Goal: Task Accomplishment & Management: Manage account settings

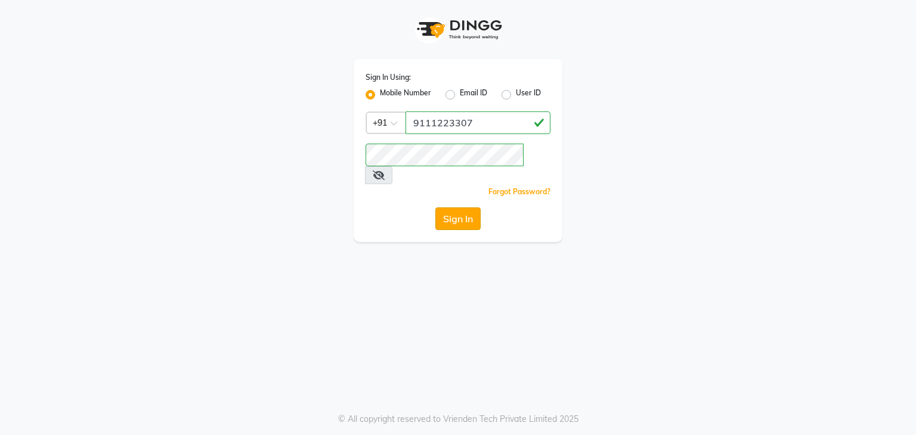
click at [448, 208] on button "Sign In" at bounding box center [457, 219] width 45 height 23
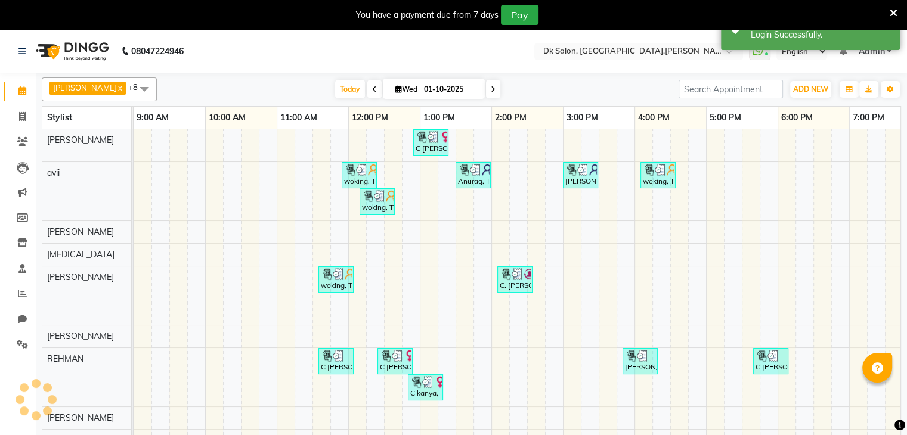
select select "en"
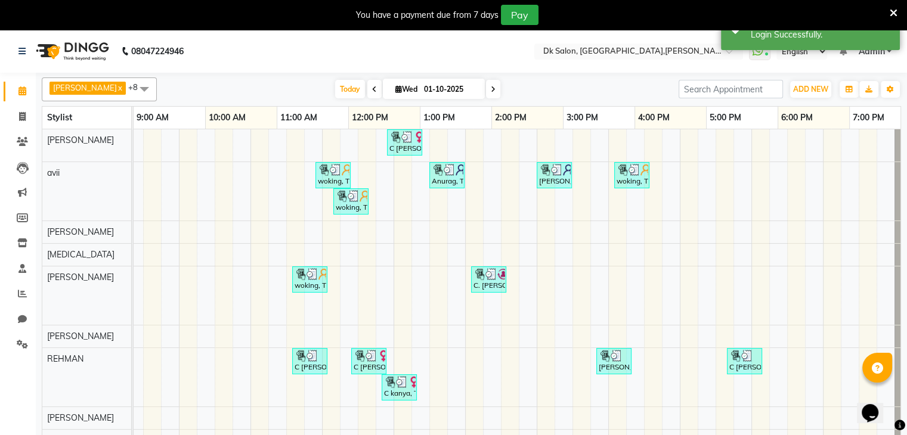
scroll to position [0, 29]
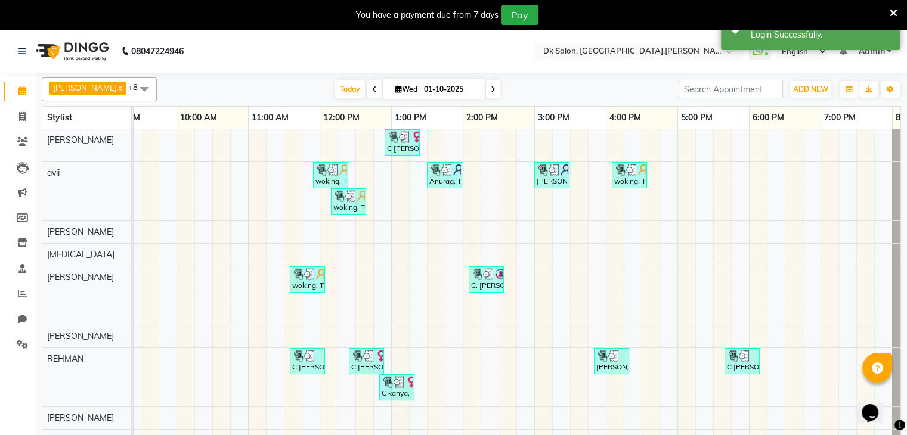
click at [491, 84] on span at bounding box center [493, 89] width 14 height 18
type input "02-10-2025"
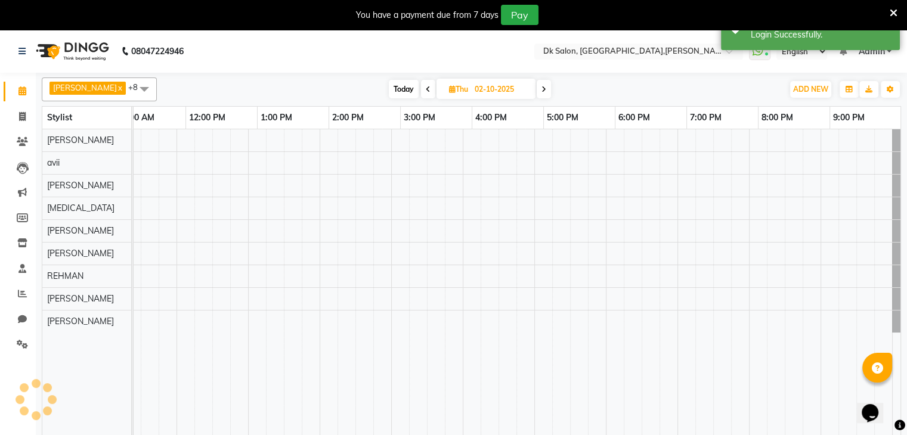
scroll to position [0, 163]
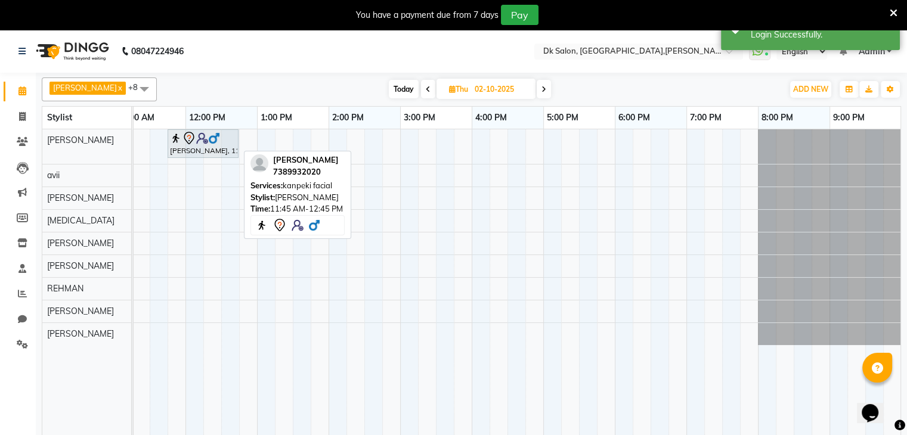
click at [216, 144] on div at bounding box center [203, 138] width 66 height 14
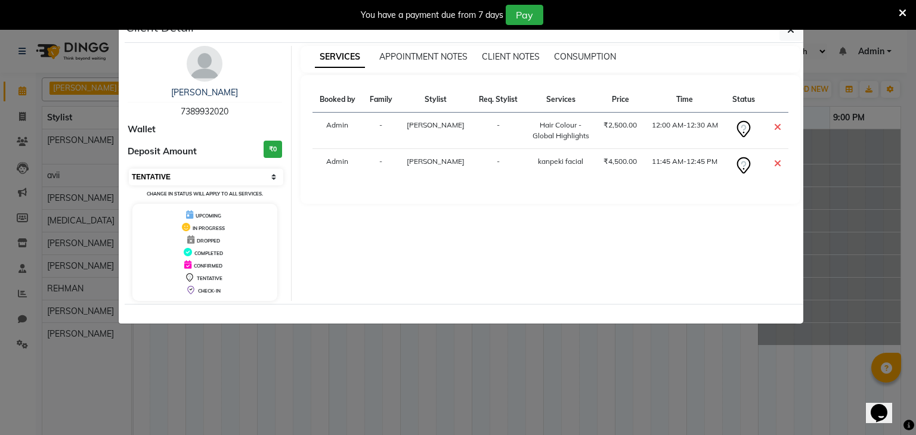
click at [243, 171] on select "Select CONFIRMED TENTATIVE" at bounding box center [206, 177] width 154 height 17
select select "6"
click at [129, 169] on select "Select CONFIRMED TENTATIVE" at bounding box center [206, 177] width 154 height 17
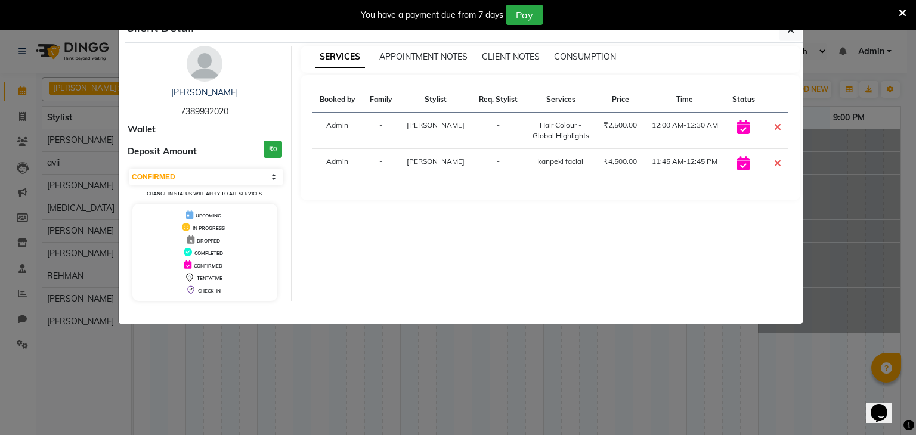
click at [344, 321] on div at bounding box center [464, 314] width 679 height 20
click at [339, 351] on ngb-modal-window "Client Detail Vikas Gupta 7389932020 Wallet Deposit Amount ₹0 Select CONFIRMED …" at bounding box center [458, 217] width 916 height 435
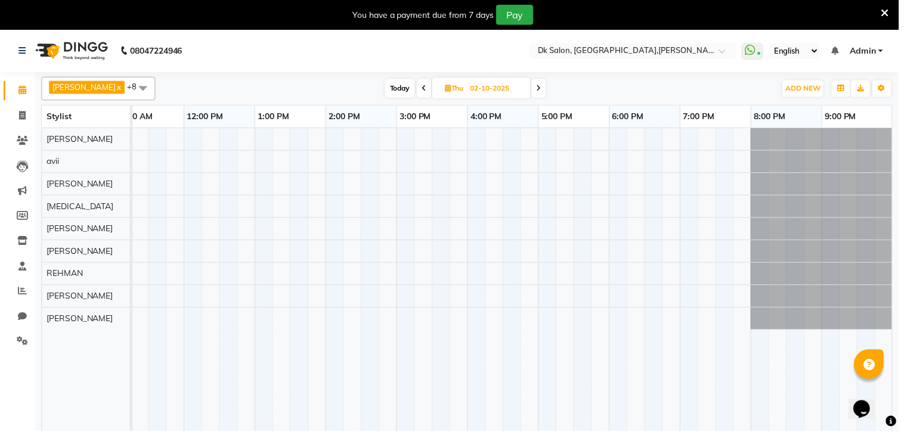
scroll to position [0, 154]
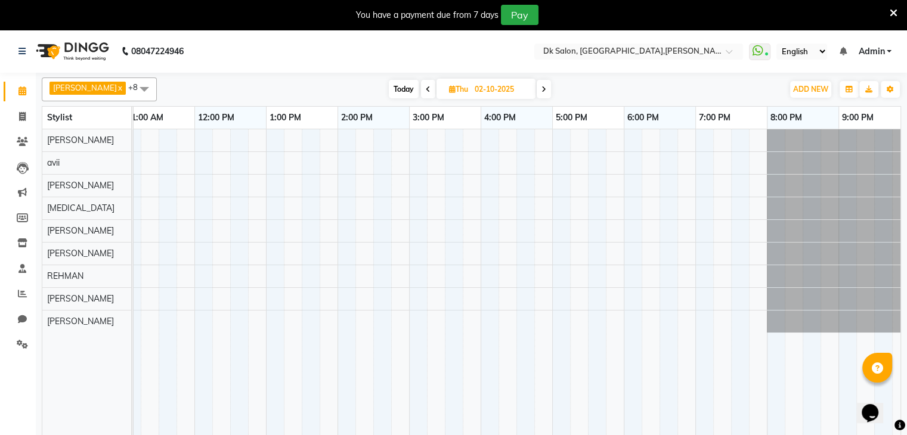
click at [428, 83] on span at bounding box center [428, 89] width 14 height 18
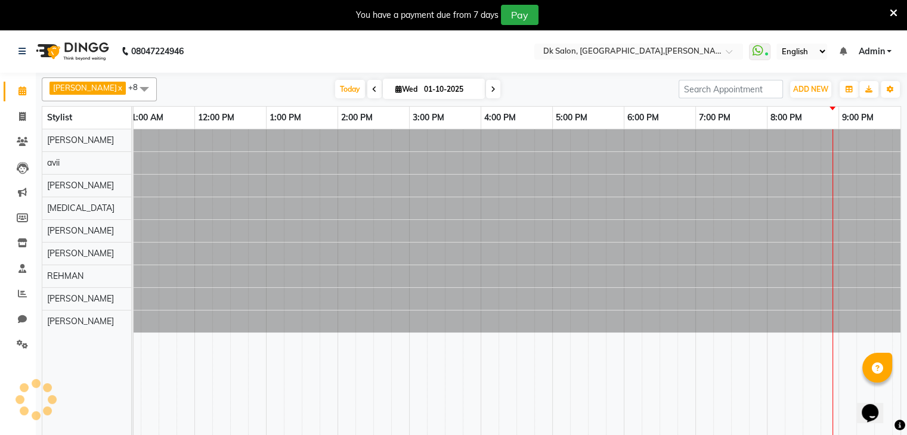
scroll to position [0, 163]
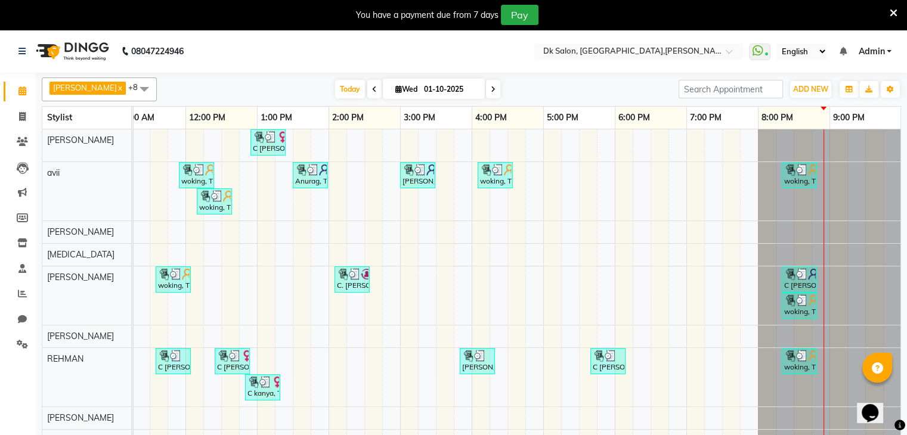
click at [491, 92] on icon at bounding box center [493, 89] width 5 height 7
type input "02-10-2025"
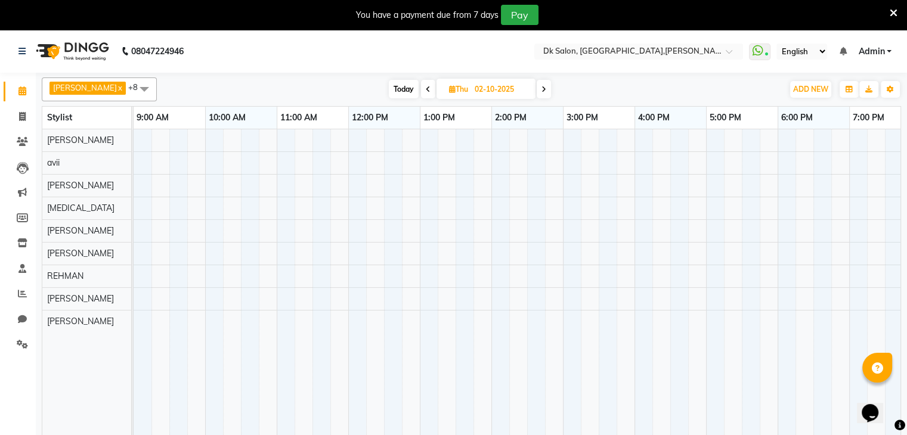
scroll to position [0, 0]
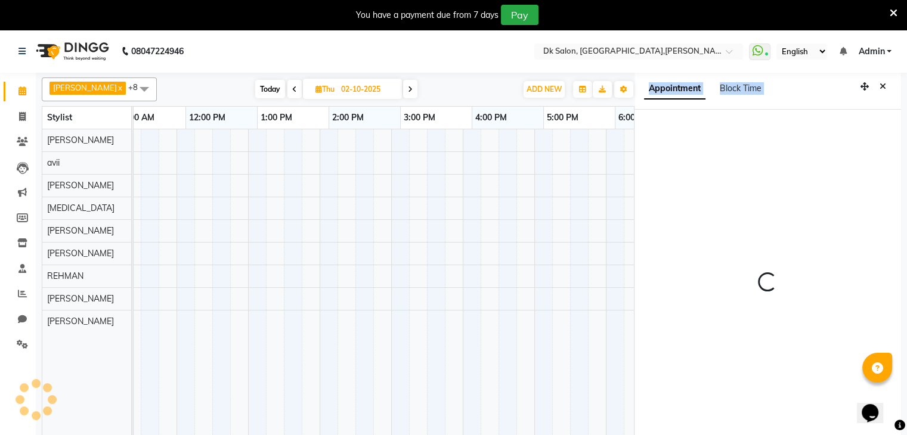
click at [810, 165] on div at bounding box center [767, 287] width 267 height 355
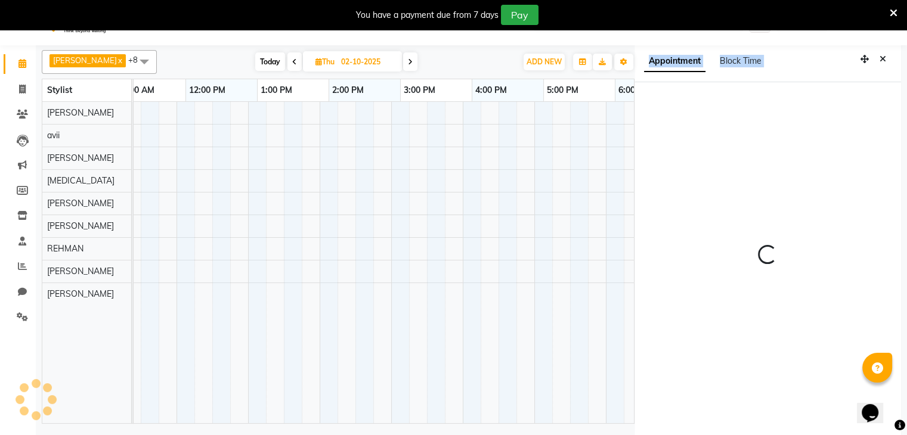
select select "1245"
select select "90617"
select select "tentative"
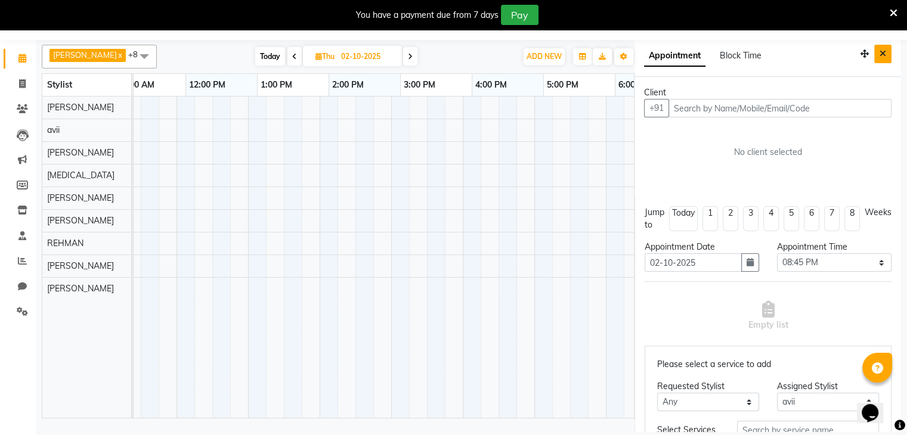
click at [880, 52] on icon "Close" at bounding box center [883, 53] width 7 height 8
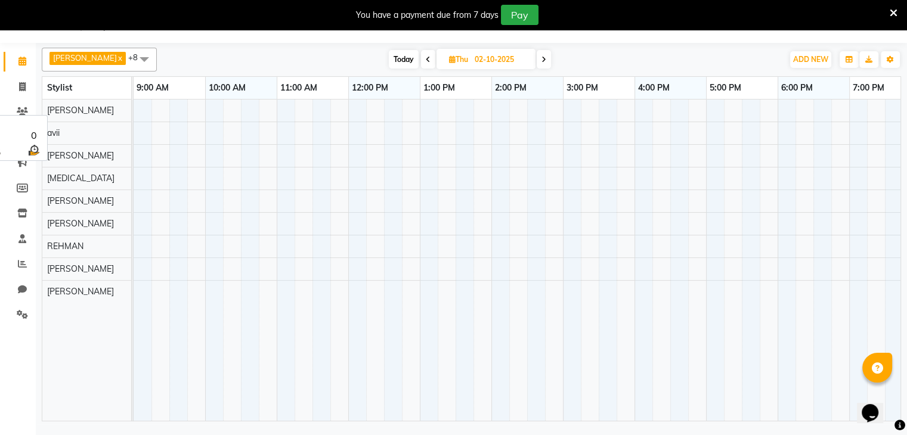
click at [96, 108] on span "[PERSON_NAME]" at bounding box center [80, 110] width 67 height 11
click at [422, 58] on span at bounding box center [428, 59] width 14 height 18
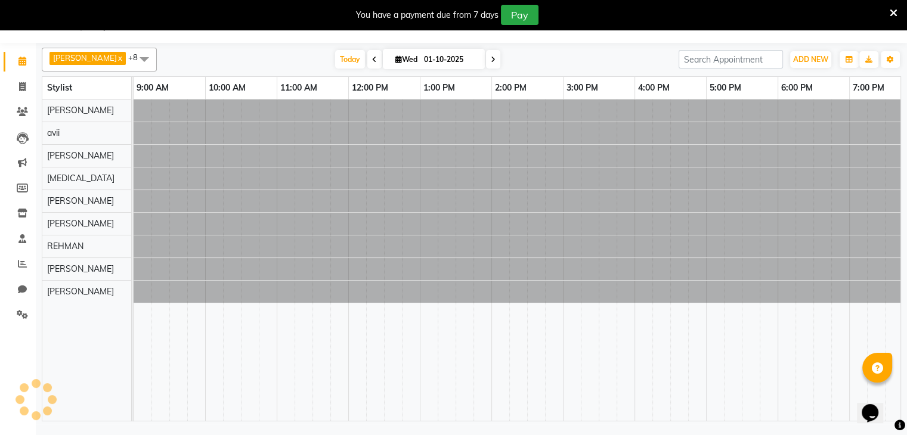
scroll to position [0, 163]
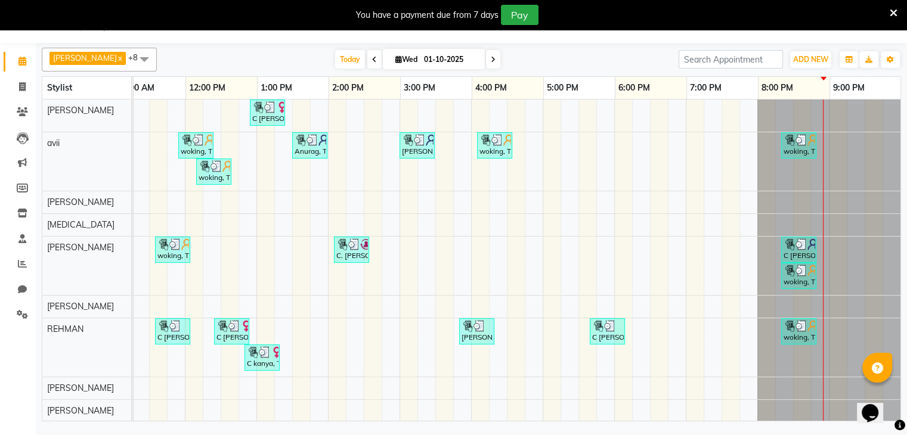
click at [495, 54] on span at bounding box center [493, 59] width 14 height 18
type input "02-10-2025"
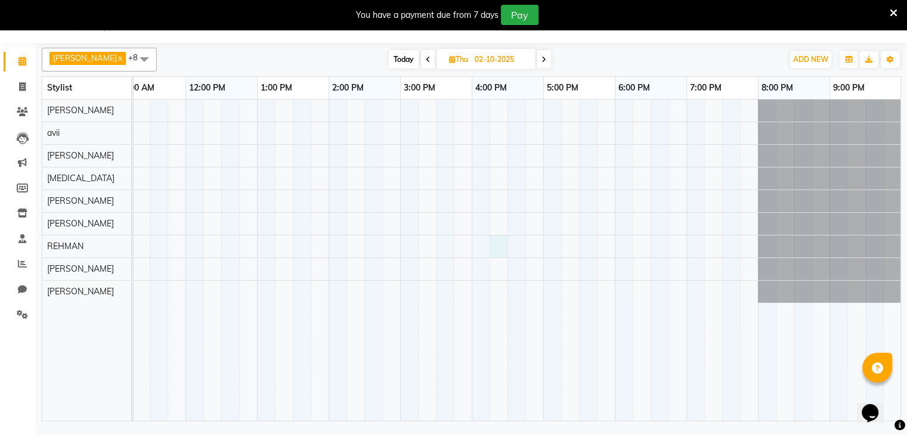
click at [499, 237] on div at bounding box center [436, 260] width 930 height 321
select select "90540"
select select "tentative"
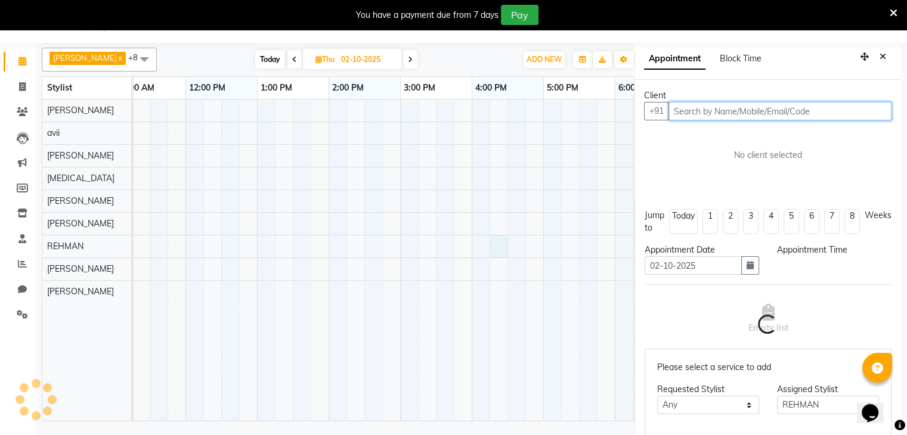
select select "975"
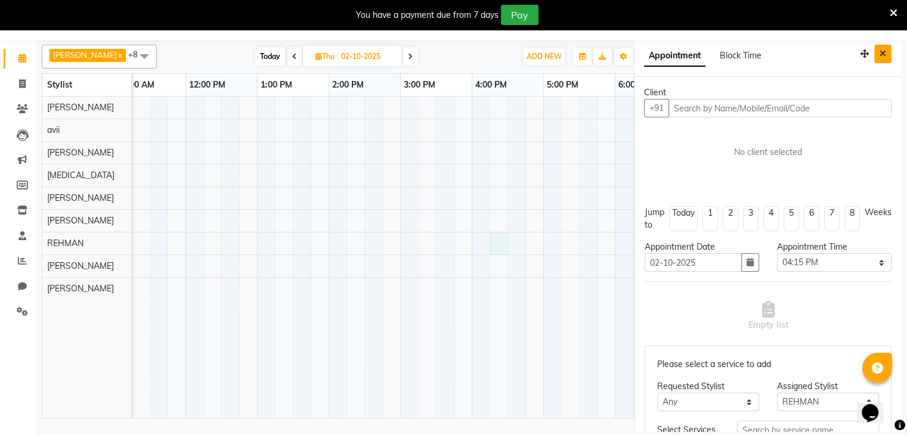
click at [877, 51] on button "Close" at bounding box center [882, 54] width 17 height 18
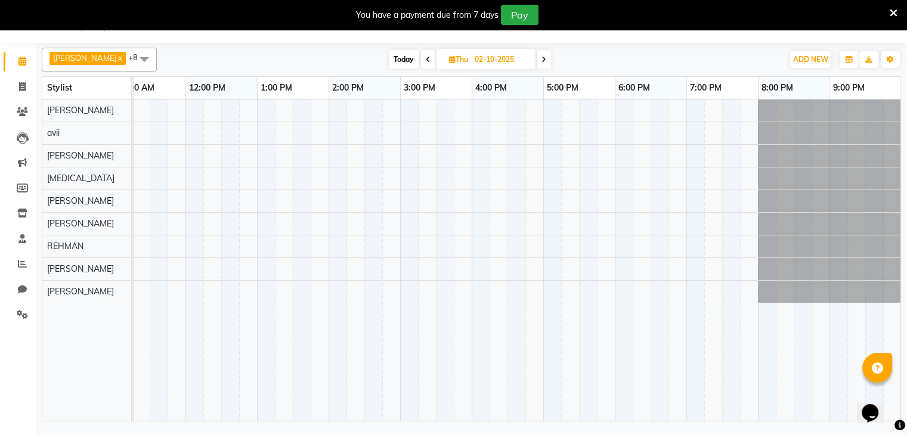
click at [818, 79] on div "8:00 PM" at bounding box center [794, 88] width 71 height 22
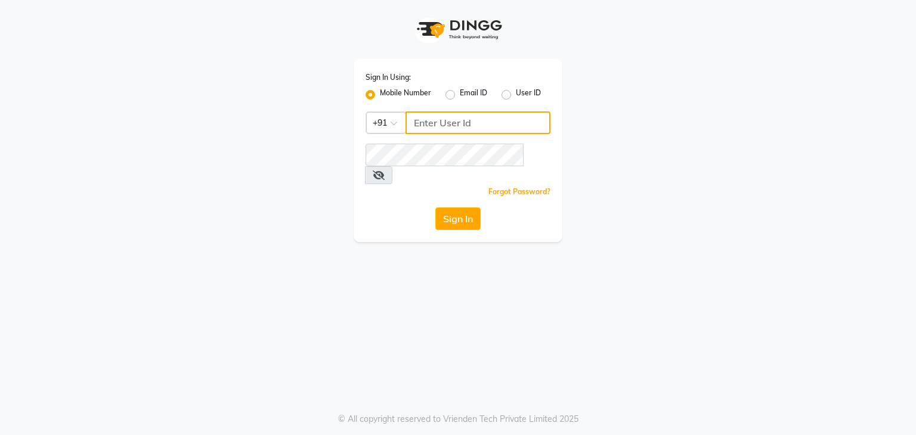
type input "9111223307"
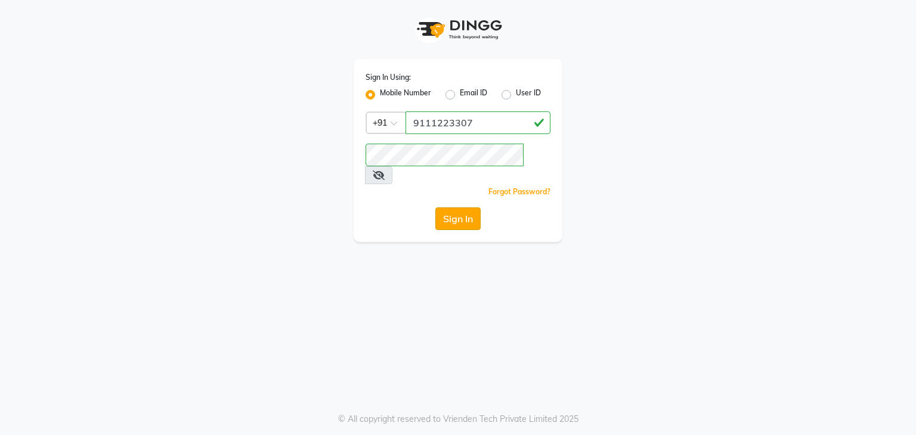
click at [458, 208] on button "Sign In" at bounding box center [457, 219] width 45 height 23
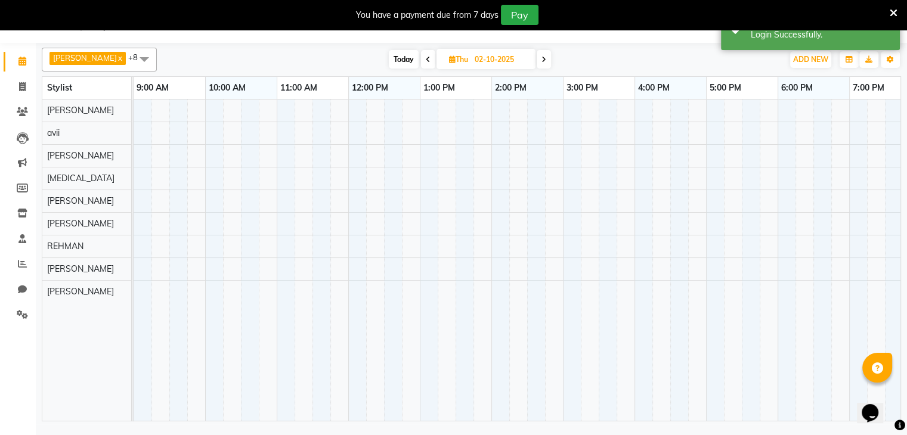
scroll to position [29, 0]
click at [371, 127] on div at bounding box center [599, 260] width 930 height 321
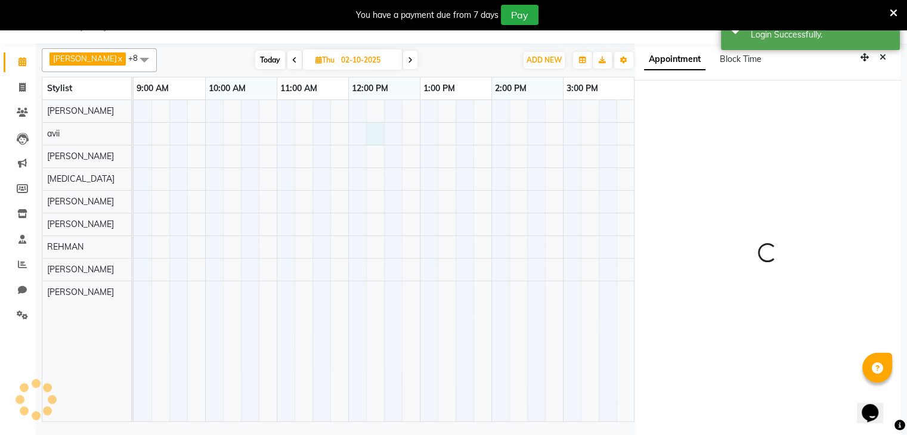
select select "90617"
select select "tentative"
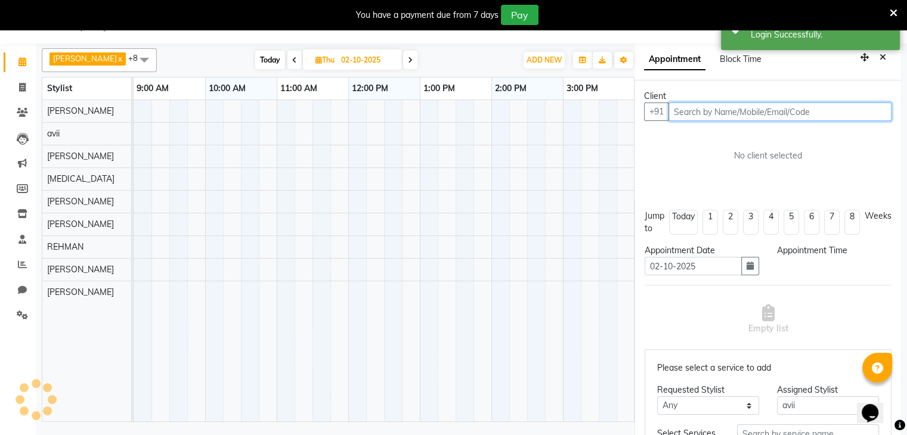
select select "735"
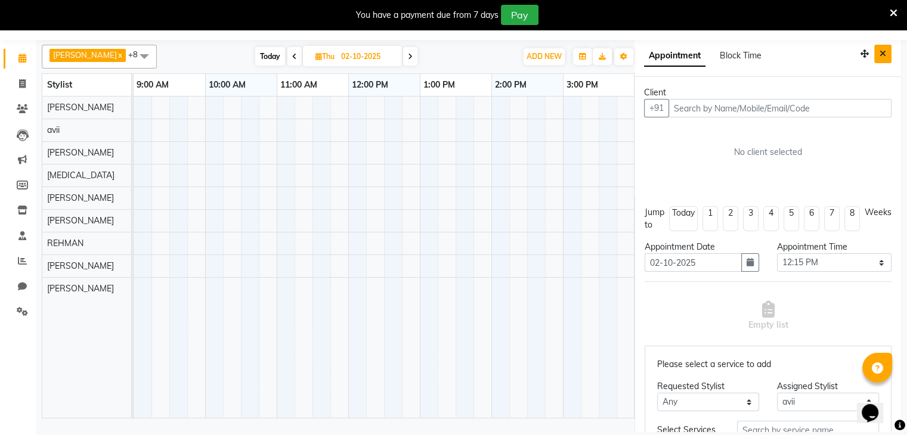
click at [880, 49] on icon "Close" at bounding box center [883, 53] width 7 height 8
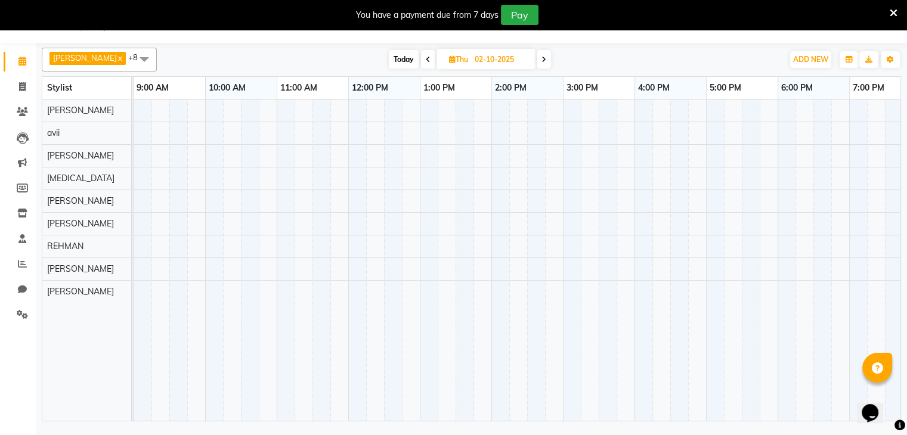
scroll to position [30, 0]
click at [423, 57] on span at bounding box center [428, 59] width 14 height 18
type input "01-10-2025"
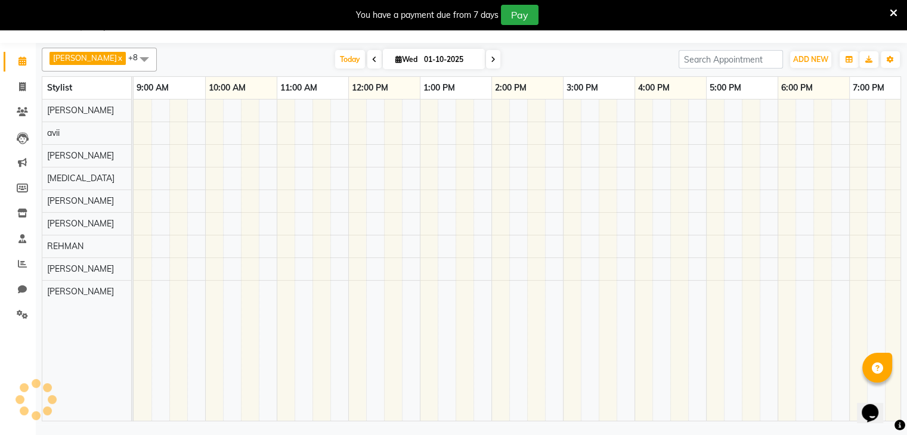
scroll to position [0, 163]
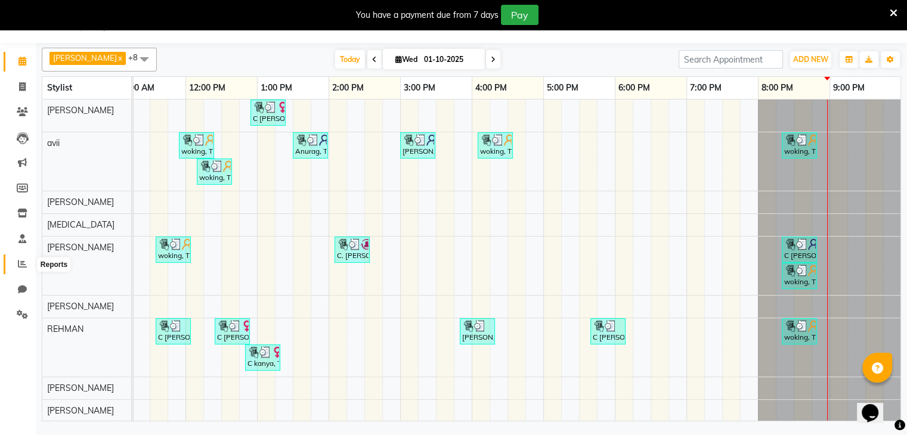
click at [21, 267] on icon at bounding box center [22, 263] width 9 height 9
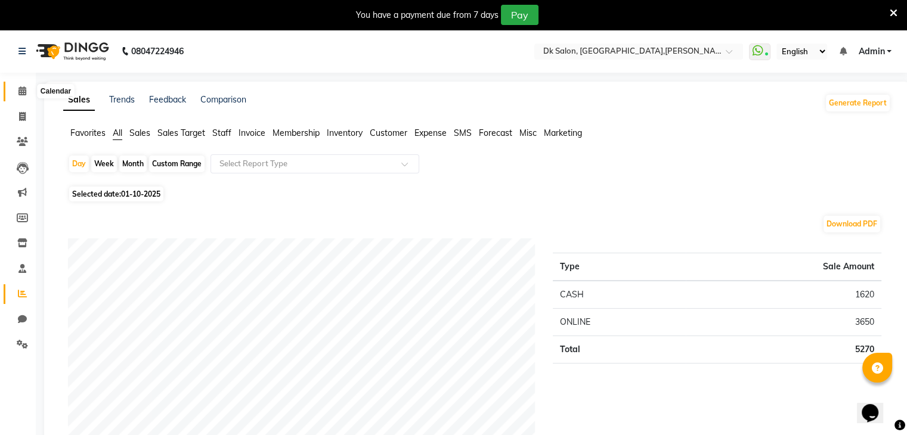
click at [21, 91] on icon at bounding box center [22, 90] width 8 height 9
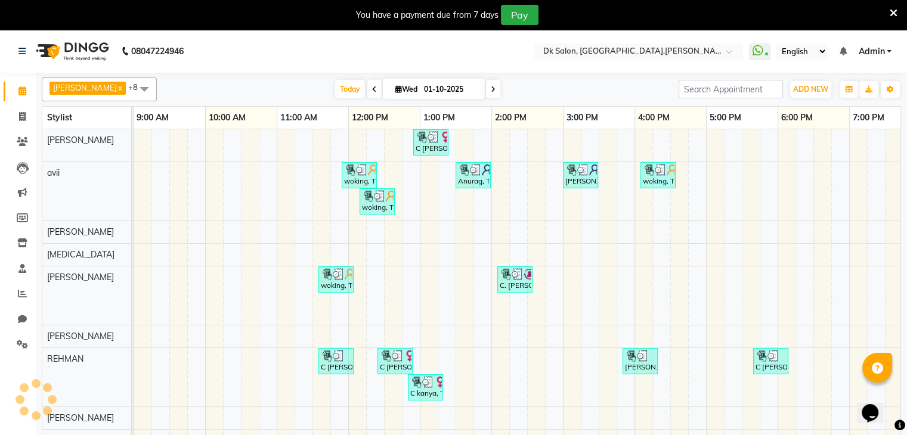
click at [21, 91] on icon at bounding box center [22, 90] width 8 height 9
click at [23, 292] on icon at bounding box center [22, 293] width 9 height 9
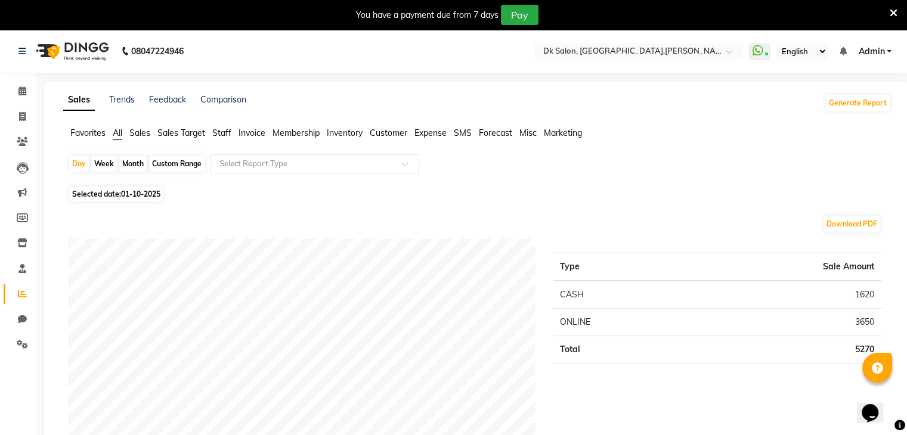
click at [138, 160] on div "Month" at bounding box center [132, 164] width 27 height 17
select select "10"
select select "2025"
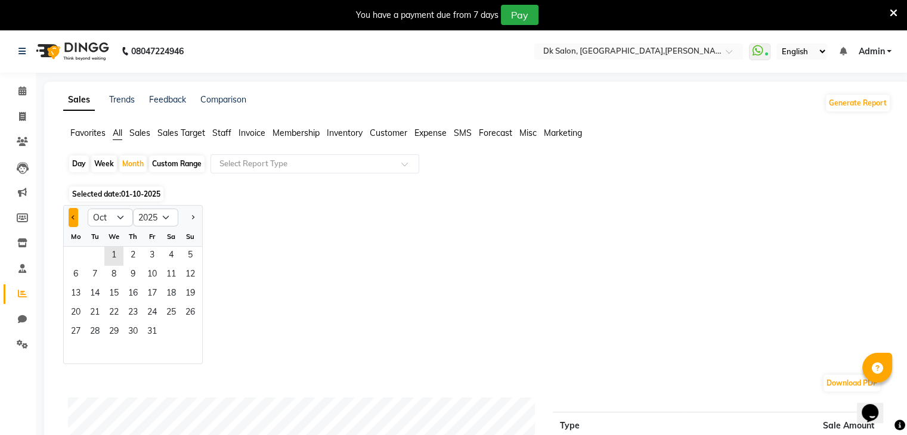
click at [78, 222] on button "Previous month" at bounding box center [74, 217] width 10 height 19
select select "9"
click at [74, 253] on span "1" at bounding box center [75, 256] width 19 height 19
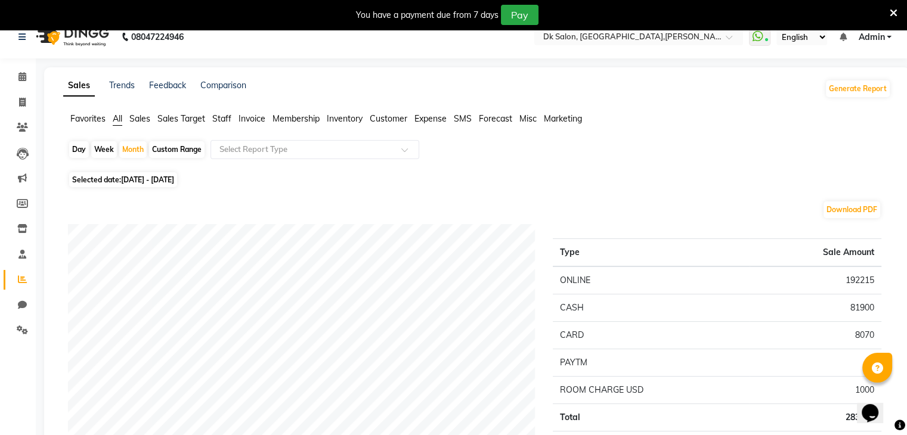
scroll to position [14, 0]
click at [20, 81] on icon at bounding box center [22, 77] width 8 height 9
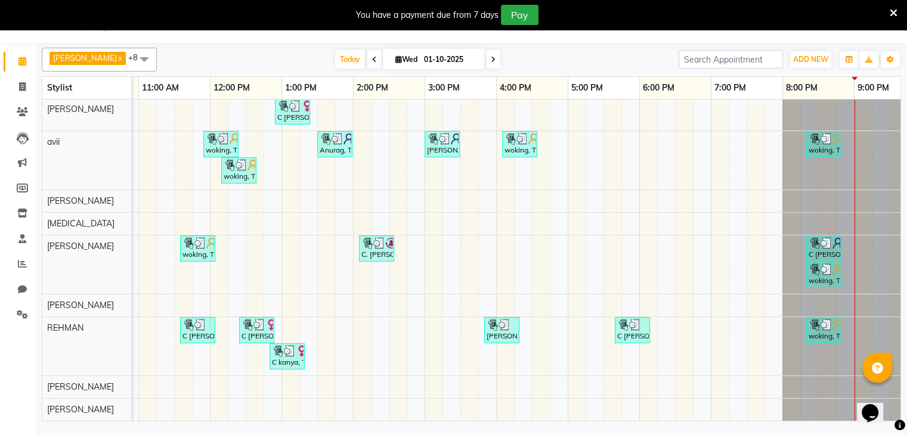
scroll to position [0, 163]
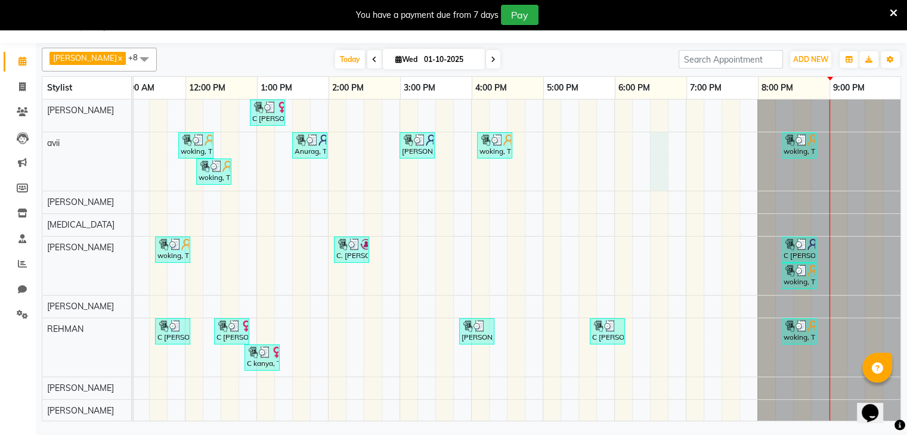
click at [645, 164] on div "C [PERSON_NAME], TK05, 12:55 PM-01:25 PM, Threading - Upper Lips woking, TK03, …" at bounding box center [435, 261] width 930 height 323
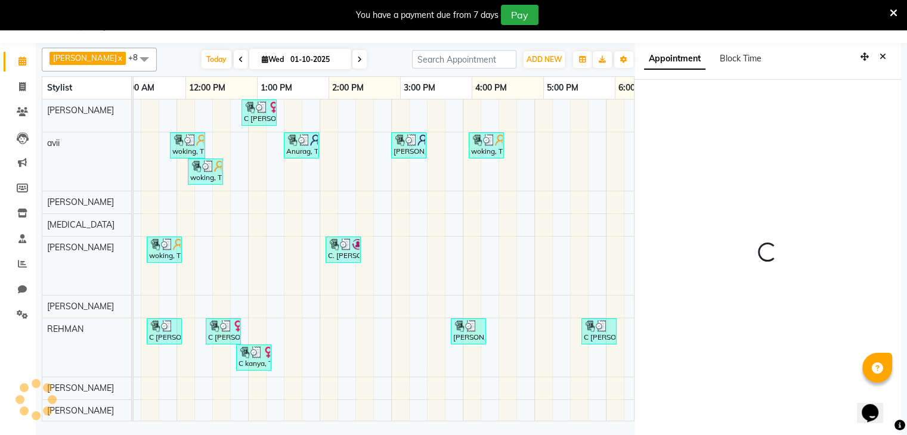
scroll to position [33, 0]
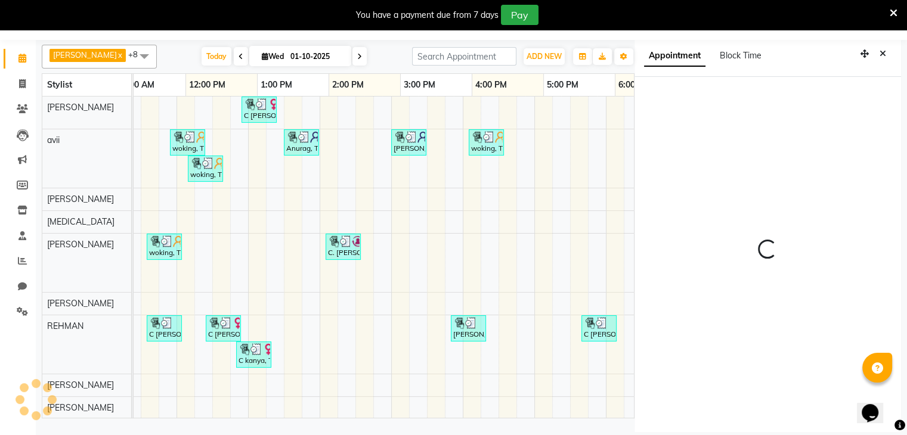
select select "1110"
select select "90617"
select select "tentative"
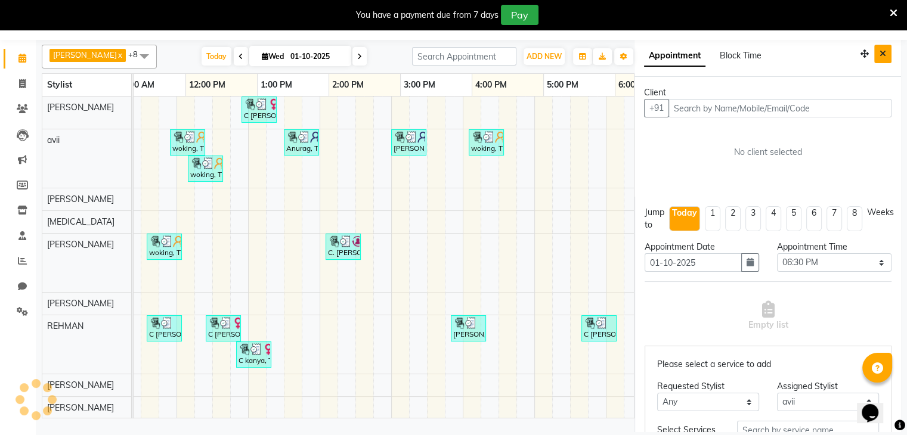
click at [880, 55] on icon "Close" at bounding box center [883, 53] width 7 height 8
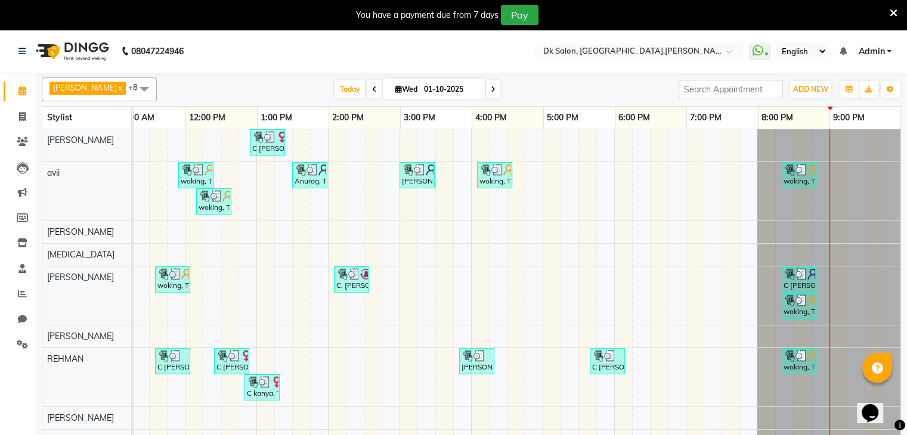
scroll to position [30, 0]
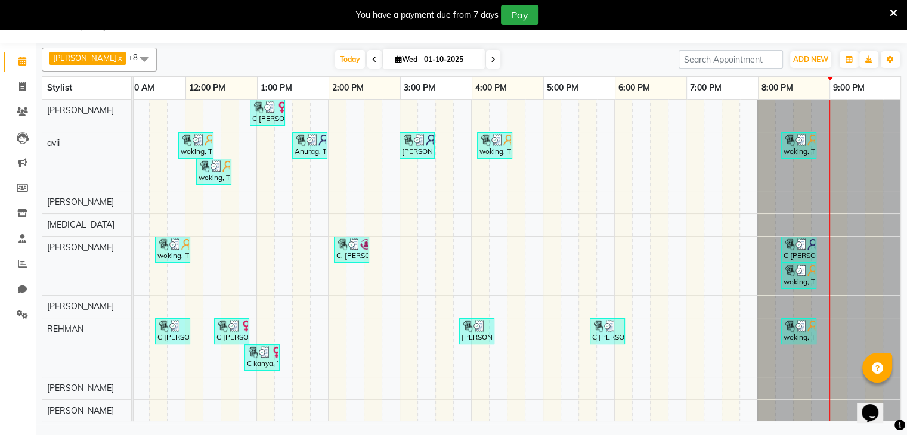
click at [140, 60] on span at bounding box center [144, 59] width 24 height 23
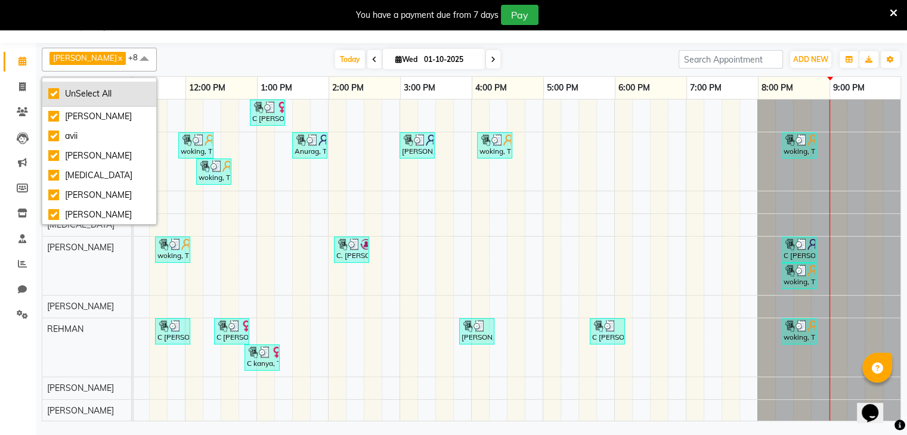
click at [109, 92] on div "UnSelect All" at bounding box center [99, 94] width 102 height 13
checkbox input "false"
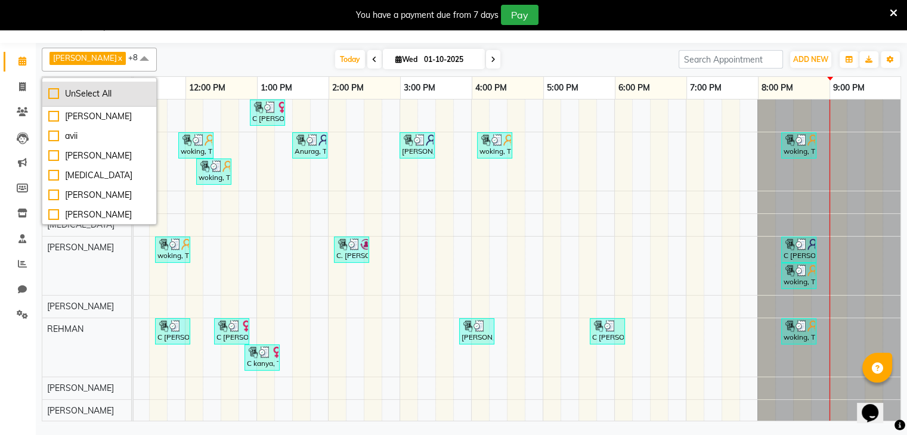
checkbox input "false"
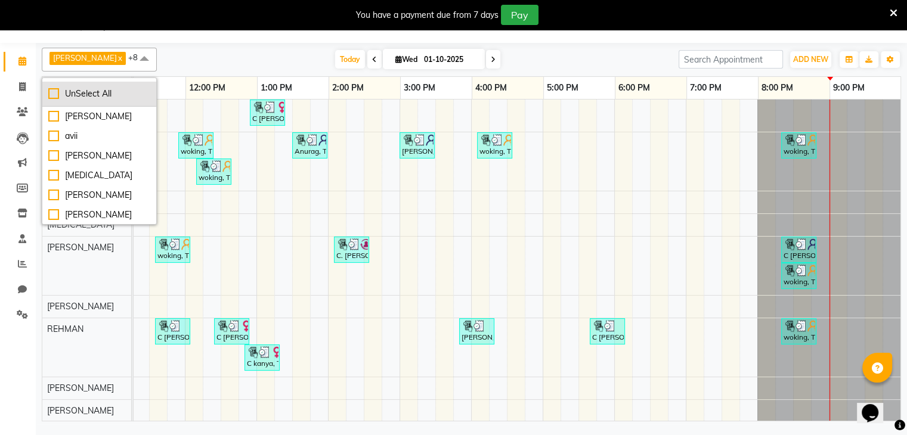
checkbox input "false"
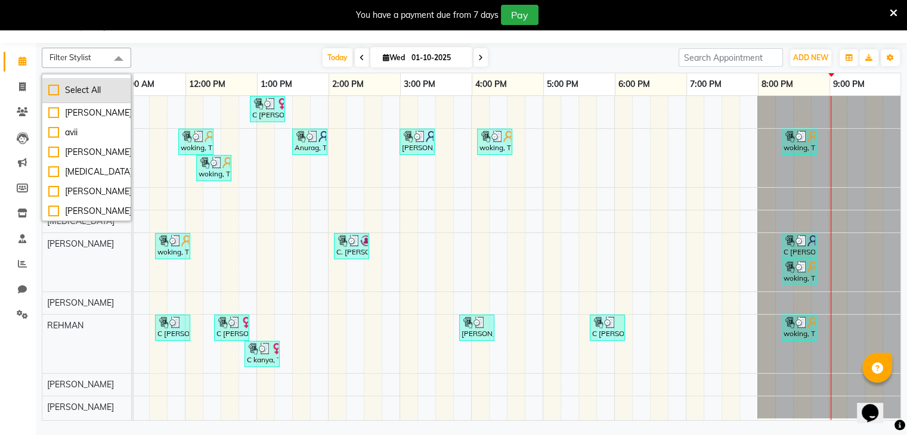
click at [110, 91] on div "Select All" at bounding box center [86, 90] width 76 height 13
checkbox input "true"
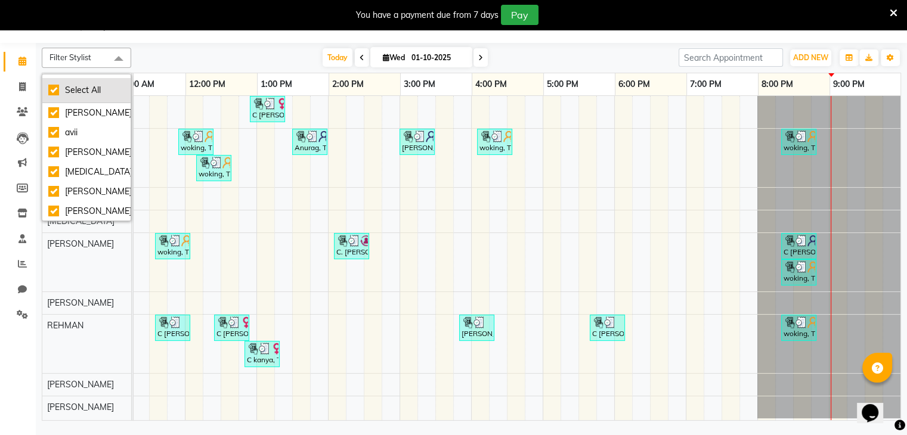
checkbox input "true"
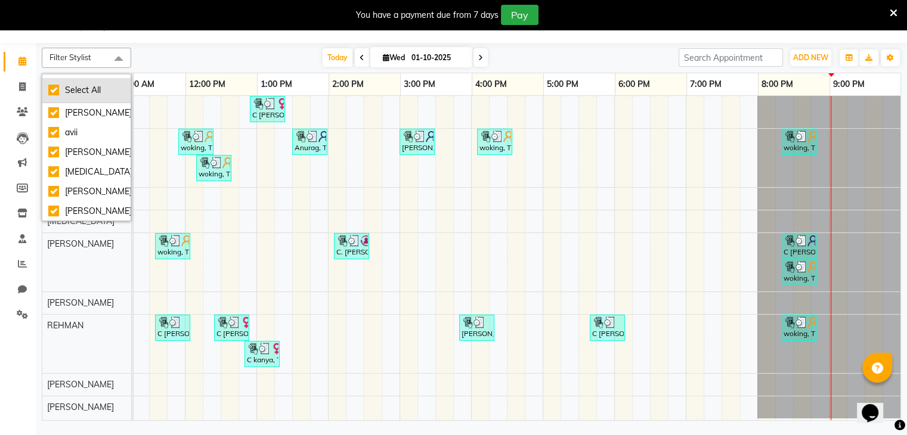
checkbox input "true"
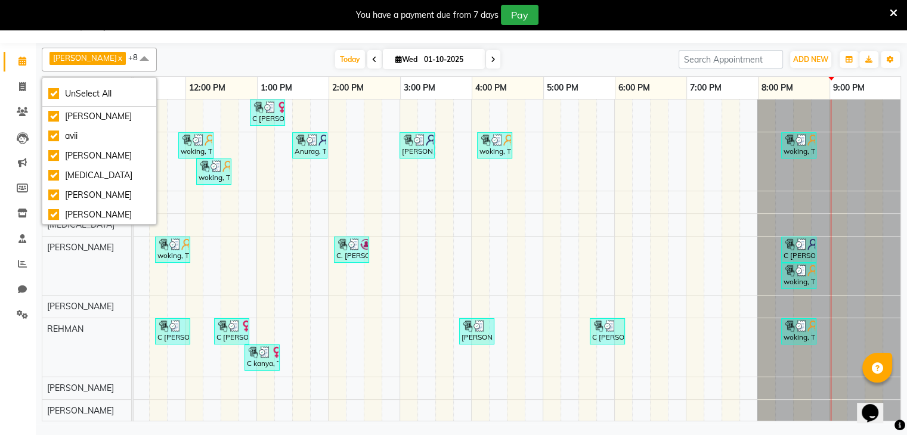
click at [233, 42] on nav "08047224946 Select Location × Dk Salon, [GEOGRAPHIC_DATA],[PERSON_NAME] Nagar W…" at bounding box center [453, 21] width 907 height 43
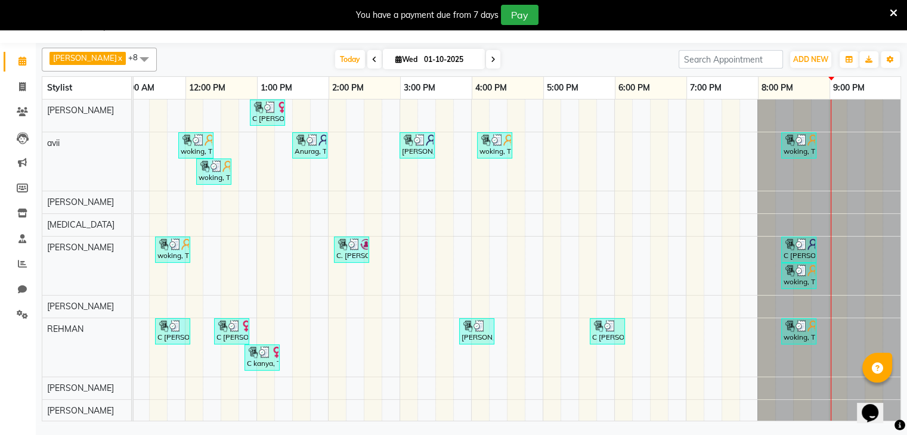
click at [499, 186] on div "C [PERSON_NAME], TK05, 12:55 PM-01:25 PM, Threading - Upper Lips woking, TK03, …" at bounding box center [435, 261] width 930 height 323
select select "90617"
select select "tentative"
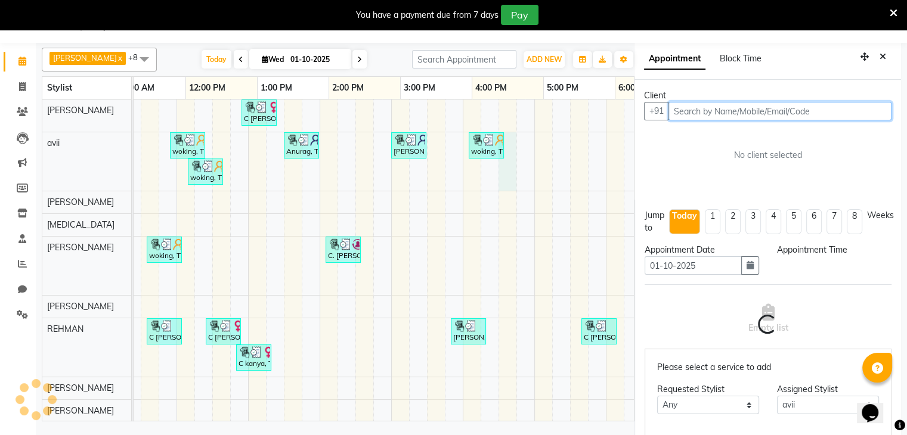
select select "990"
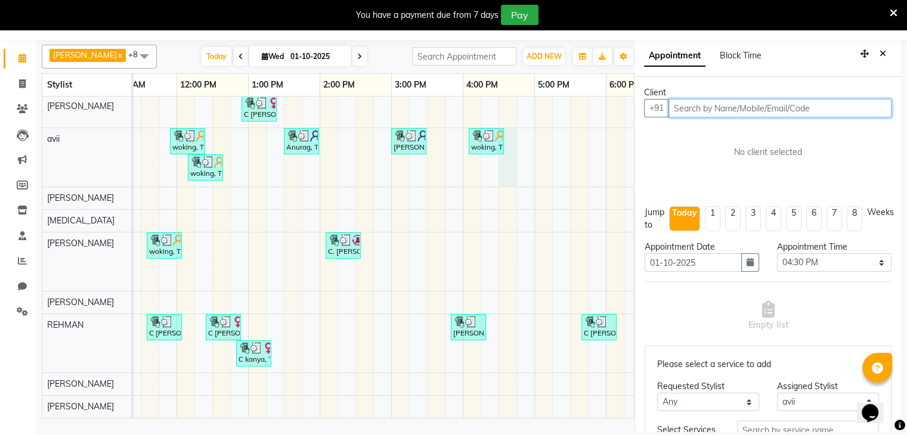
scroll to position [0, 0]
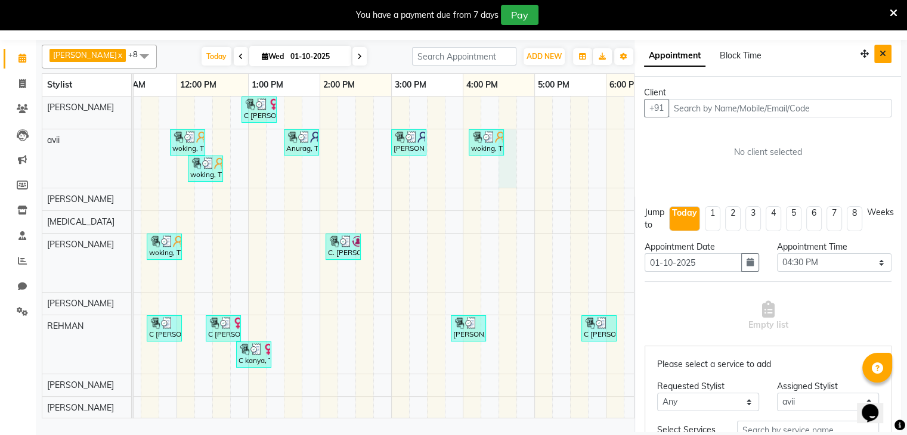
click at [880, 56] on icon "Close" at bounding box center [883, 53] width 7 height 8
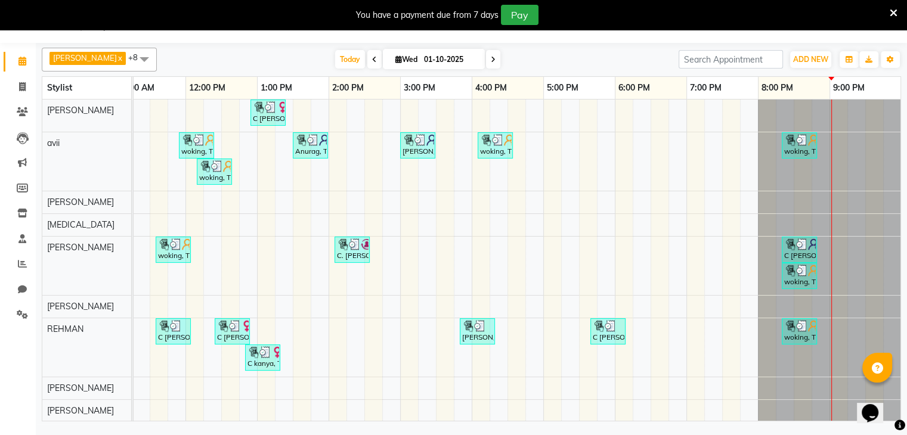
scroll to position [0, 172]
click at [24, 264] on icon at bounding box center [22, 263] width 9 height 9
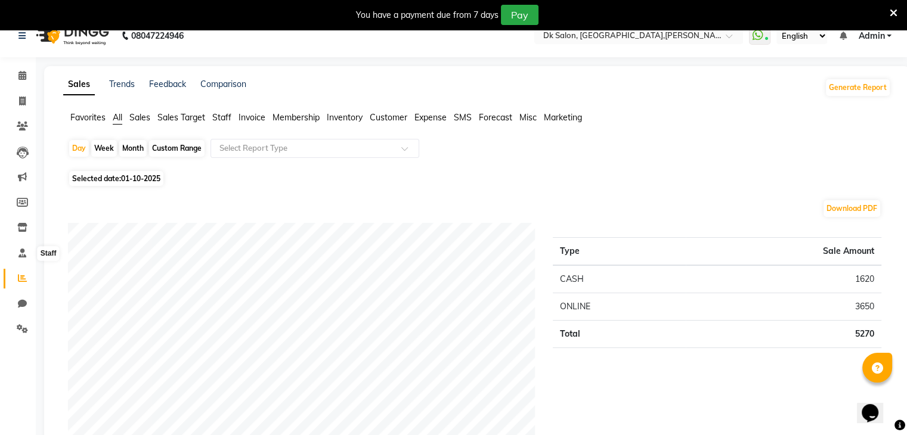
scroll to position [16, 0]
click at [892, 8] on icon at bounding box center [894, 13] width 8 height 11
